Goal: Information Seeking & Learning: Learn about a topic

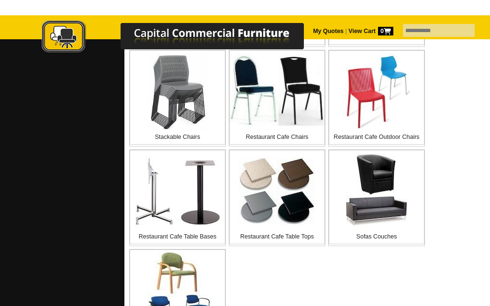
scroll to position [520, 0]
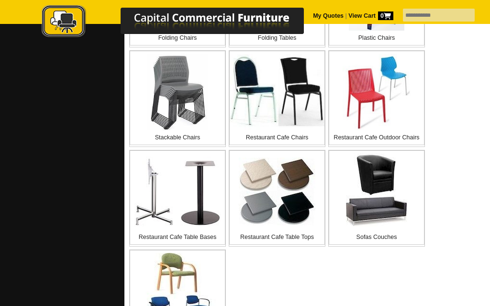
click at [192, 108] on img at bounding box center [177, 92] width 60 height 77
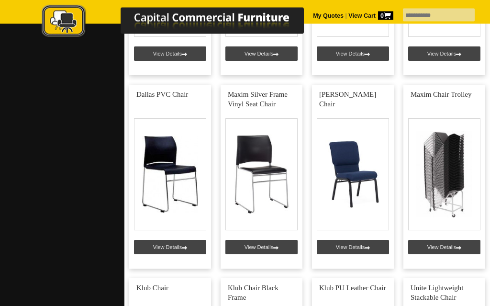
scroll to position [767, 0]
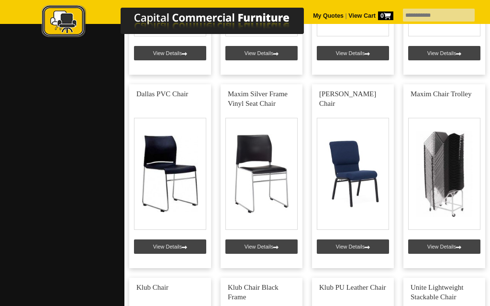
click at [484, 155] on link at bounding box center [444, 176] width 82 height 184
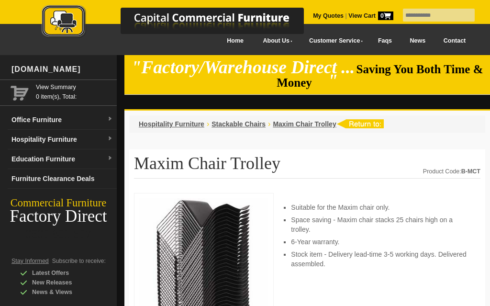
scroll to position [90, 0]
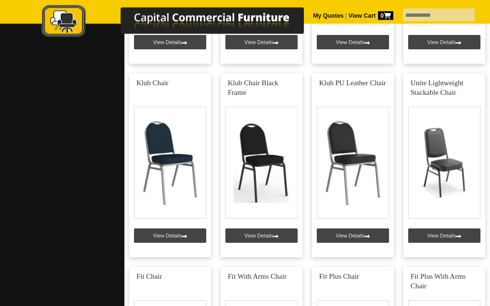
scroll to position [971, 0]
click at [273, 194] on link at bounding box center [261, 165] width 82 height 184
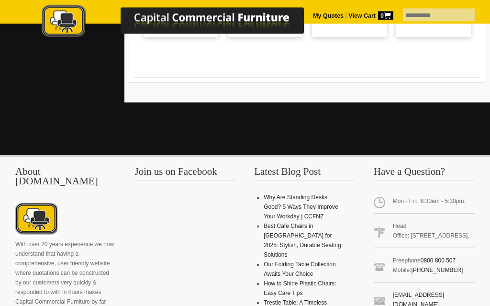
scroll to position [1110, 0]
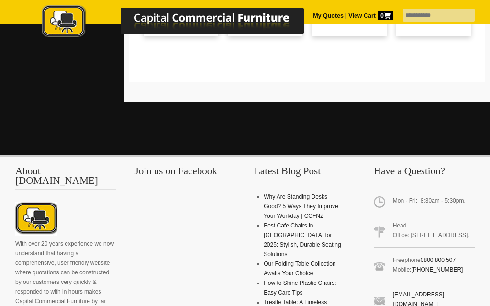
click at [481, 190] on div "About [DOMAIN_NAME] With over 20 years experience we now understand that having…" at bounding box center [245, 254] width 490 height 201
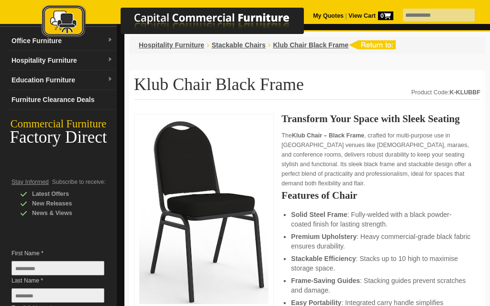
scroll to position [88, 0]
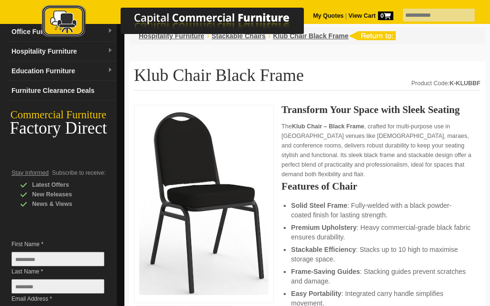
click at [41, 57] on link "Hospitality Furniture" at bounding box center [62, 52] width 109 height 20
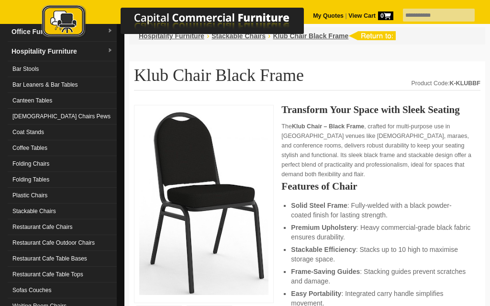
click at [68, 226] on link "Restaurant Cafe Chairs" at bounding box center [62, 227] width 109 height 16
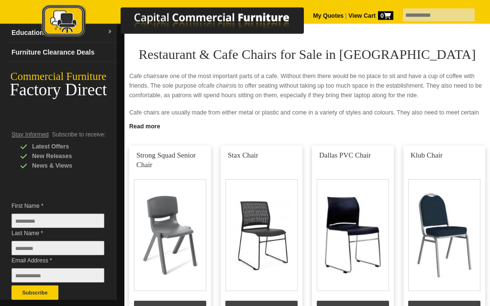
scroll to position [127, 0]
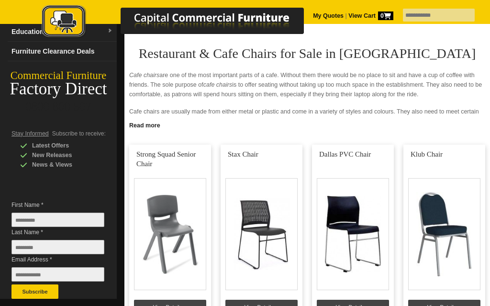
click at [483, 218] on link at bounding box center [444, 236] width 82 height 184
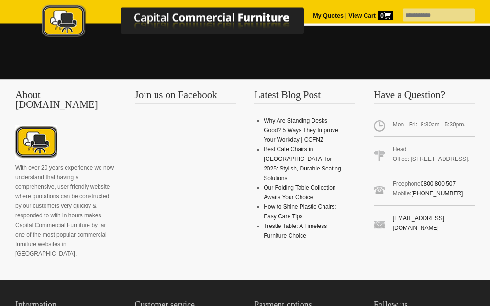
scroll to position [1092, 0]
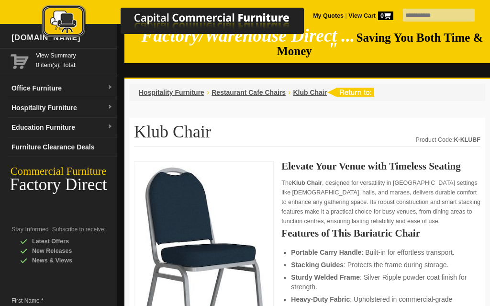
scroll to position [0, 0]
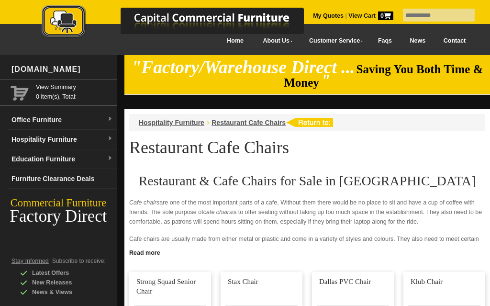
click at [80, 184] on link "Furniture Clearance Deals" at bounding box center [62, 179] width 109 height 20
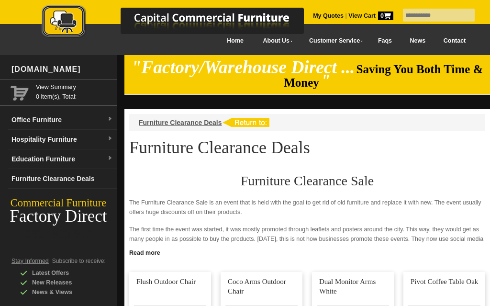
click at [25, 87] on div "View Summary 0 item(s), Total:" at bounding box center [58, 92] width 117 height 26
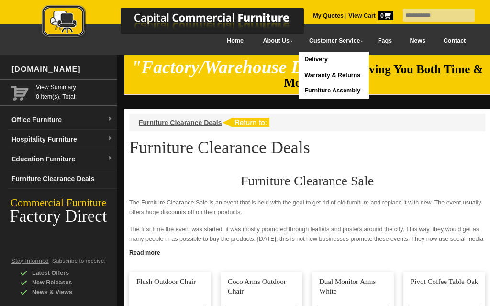
click at [355, 73] on link "Warranty & Returns" at bounding box center [333, 75] width 70 height 16
click at [339, 73] on link "Warranty & Returns" at bounding box center [333, 75] width 70 height 16
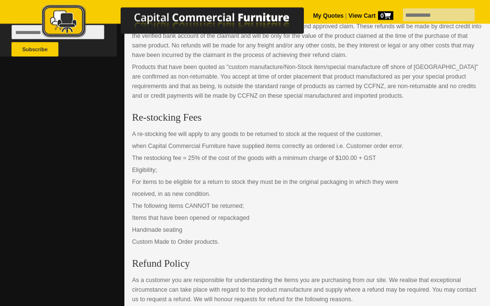
scroll to position [370, 0]
